Goal: Navigation & Orientation: Find specific page/section

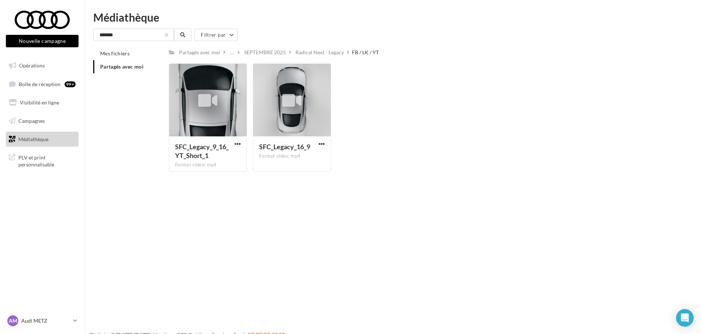
click at [168, 34] on button "button" at bounding box center [166, 34] width 3 height 3
type input "****"
click at [132, 63] on span "Partagés avec moi" at bounding box center [121, 66] width 43 height 6
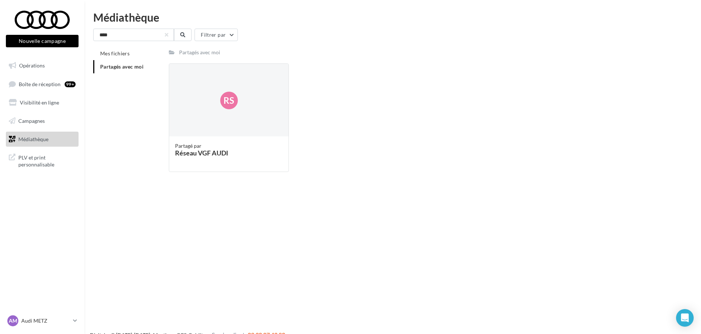
click at [131, 70] on li "Partagés avec moi" at bounding box center [128, 66] width 70 height 13
click at [132, 55] on li "Mes fichiers" at bounding box center [128, 53] width 70 height 13
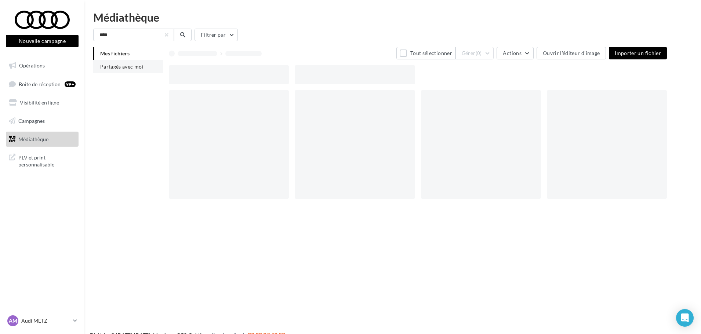
click at [126, 67] on span "Partagés avec moi" at bounding box center [121, 66] width 43 height 6
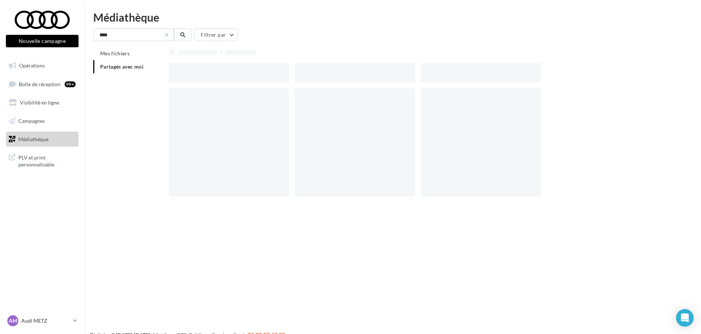
click at [167, 34] on button "button" at bounding box center [166, 34] width 3 height 3
click at [137, 67] on span "Partagés avec moi" at bounding box center [121, 66] width 43 height 6
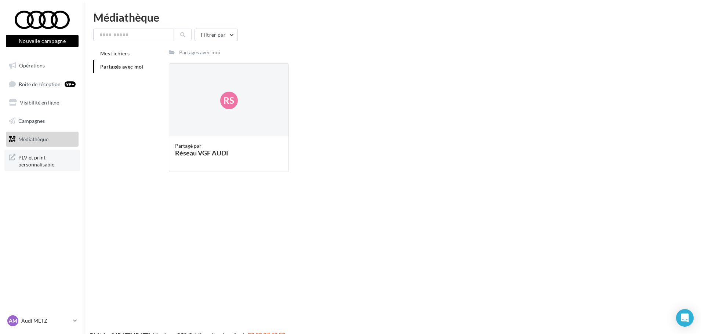
click at [41, 166] on span "PLV et print personnalisable" at bounding box center [46, 161] width 57 height 16
click at [38, 87] on span "Boîte de réception" at bounding box center [40, 84] width 42 height 6
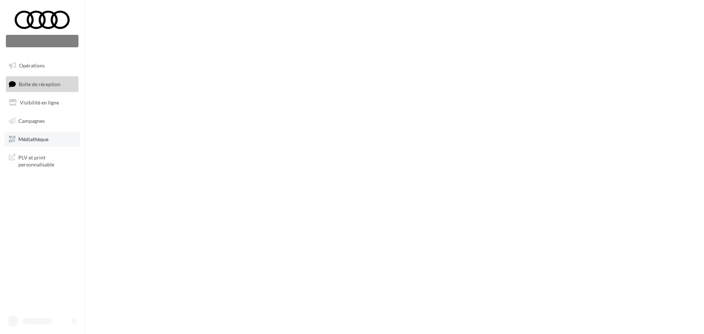
click at [37, 141] on span "Médiathèque" at bounding box center [33, 139] width 30 height 6
